Goal: Use online tool/utility: Utilize a website feature to perform a specific function

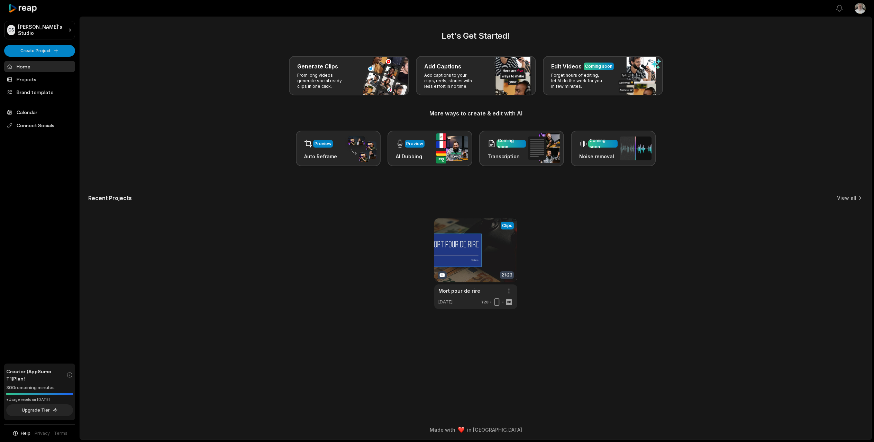
click at [53, 48] on html "CS [PERSON_NAME]'s Studio Create Project Home Projects Brand template Calendar …" at bounding box center [437, 221] width 874 height 442
click at [509, 294] on html "CS [PERSON_NAME]'s Studio Create Project Home Projects Brand template Calendar …" at bounding box center [437, 221] width 874 height 442
click at [493, 316] on span "Delete" at bounding box center [487, 315] width 15 height 7
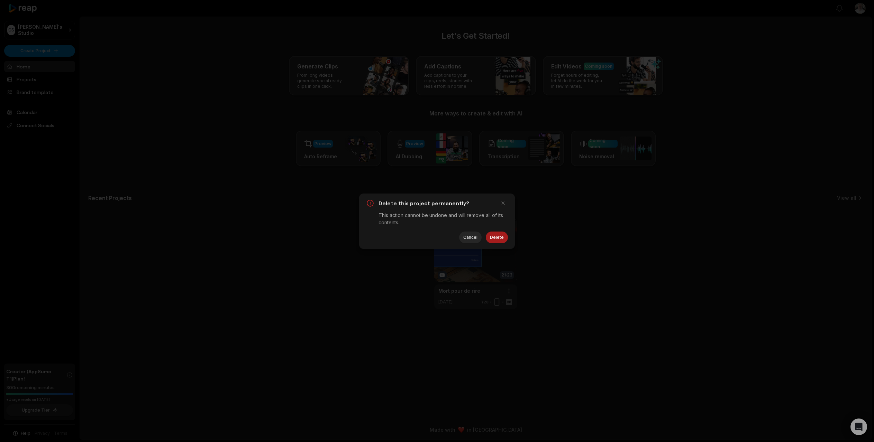
click at [499, 238] on button "Delete" at bounding box center [497, 238] width 22 height 12
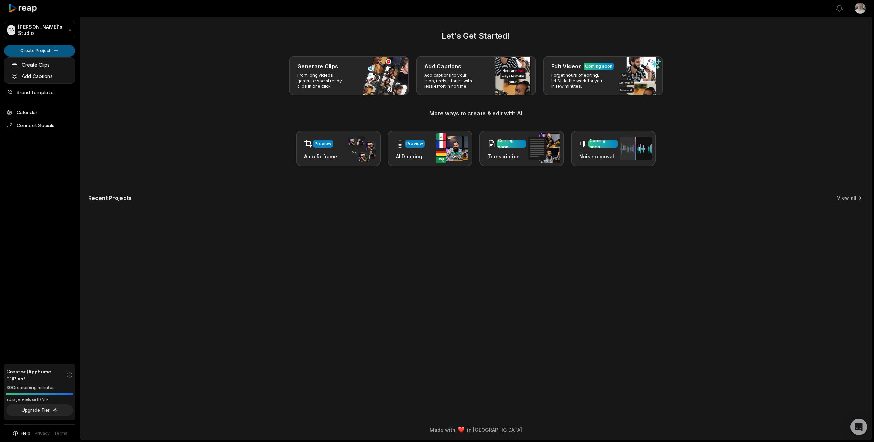
click at [59, 50] on html "CS [PERSON_NAME]'s Studio Create Project Home Projects Brand template Calendar …" at bounding box center [437, 221] width 874 height 442
click at [45, 48] on html "CS [PERSON_NAME]'s Studio Create Project Home Projects Brand template Calendar …" at bounding box center [437, 221] width 874 height 442
click at [36, 65] on link "Create Clips" at bounding box center [39, 64] width 67 height 11
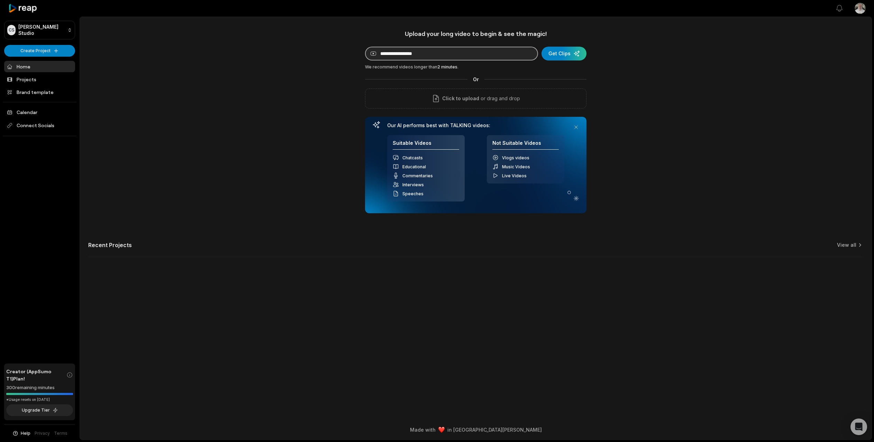
click at [419, 51] on input at bounding box center [451, 54] width 173 height 14
paste input "**********"
type input "**********"
click at [568, 53] on div "submit" at bounding box center [563, 54] width 45 height 14
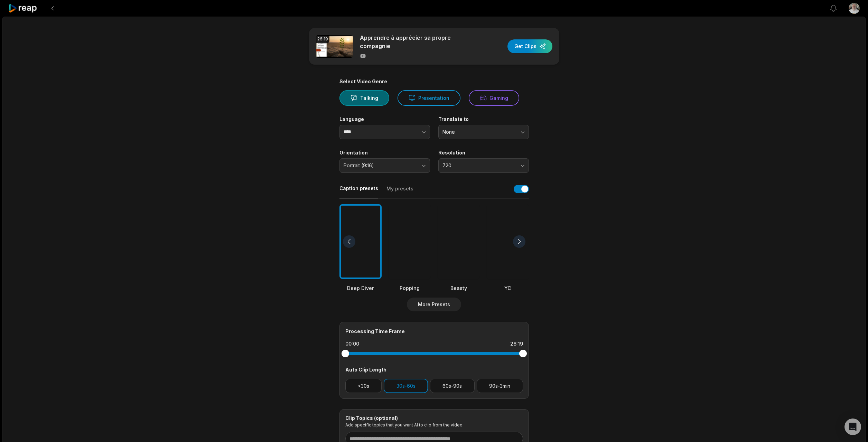
click at [456, 255] on div at bounding box center [459, 241] width 42 height 75
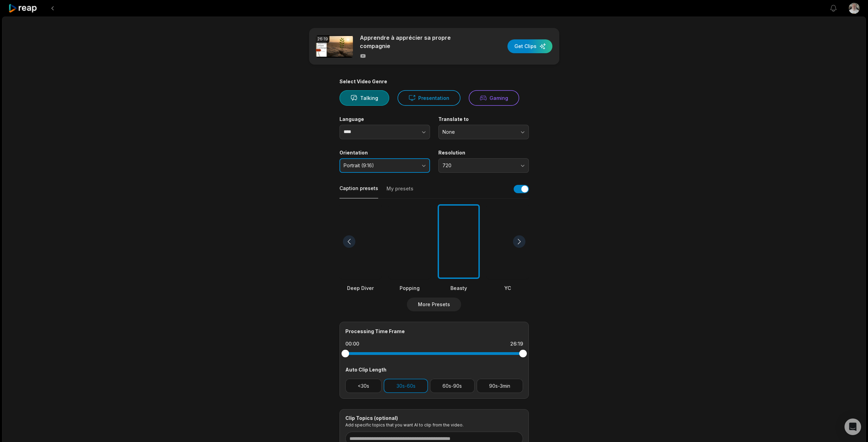
click at [400, 164] on span "Portrait (9:16)" at bounding box center [380, 166] width 73 height 6
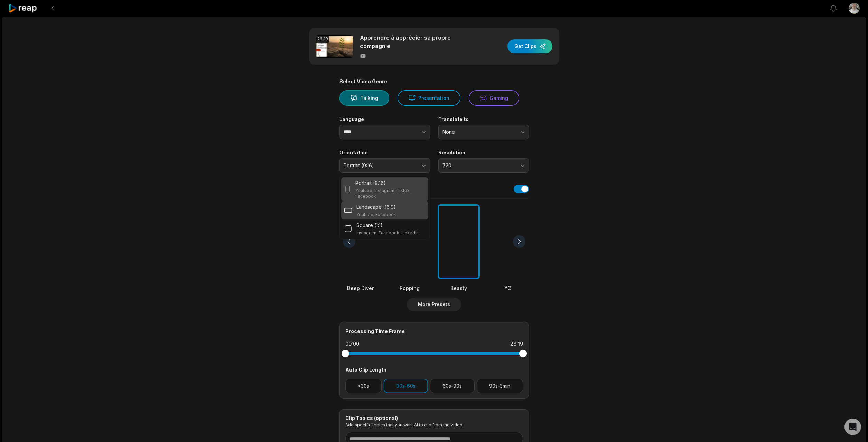
click at [393, 206] on p "Landscape (16:9)" at bounding box center [376, 206] width 39 height 7
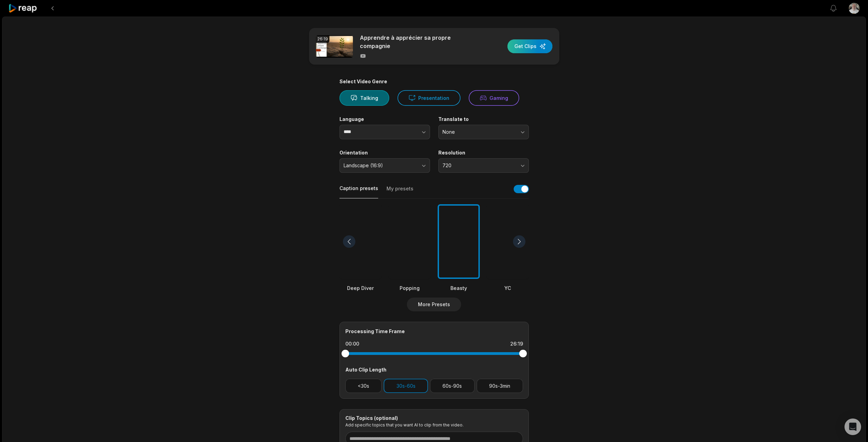
click at [525, 46] on div "button" at bounding box center [530, 46] width 45 height 14
